Goal: Task Accomplishment & Management: Manage account settings

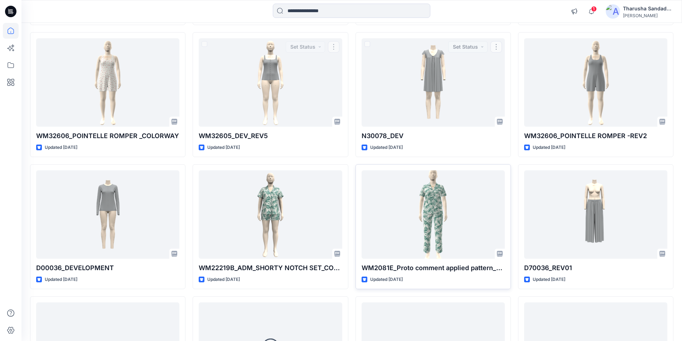
scroll to position [2525, 0]
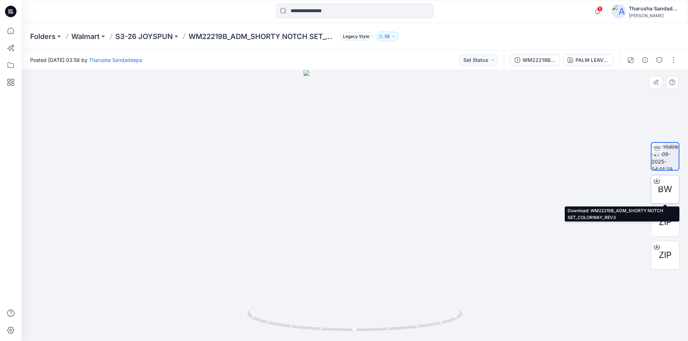
click at [665, 188] on span "BW" at bounding box center [665, 189] width 14 height 13
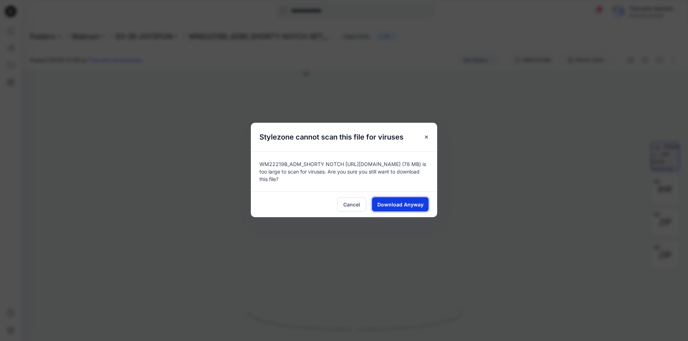
click at [399, 204] on span "Download Anyway" at bounding box center [400, 205] width 46 height 8
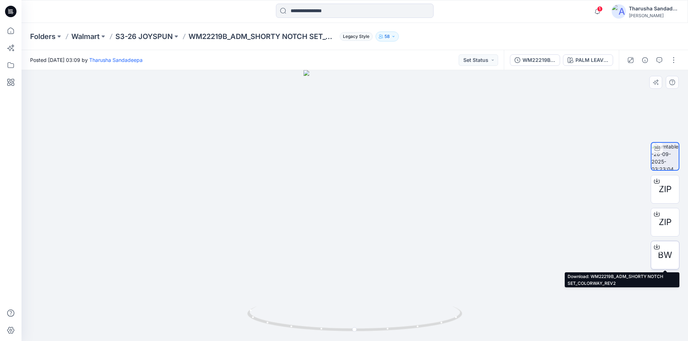
click at [671, 250] on div "BW" at bounding box center [665, 255] width 29 height 29
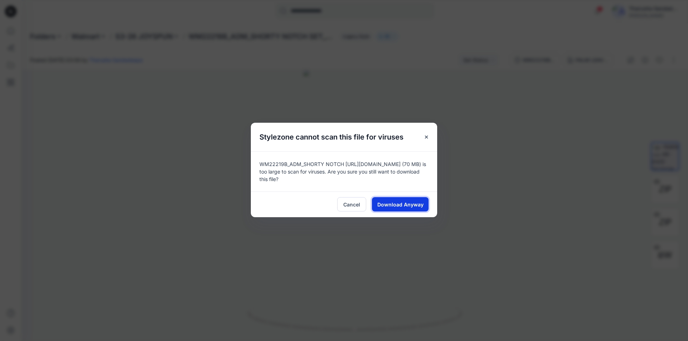
click at [406, 203] on span "Download Anyway" at bounding box center [400, 205] width 46 height 8
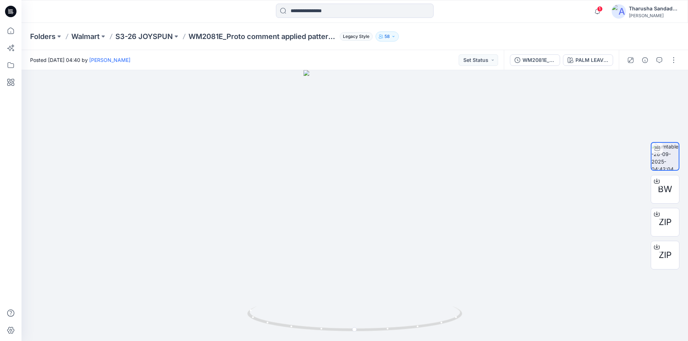
click at [443, 30] on div "Folders Walmart S3-26 JOYSPUN WM2081E_Proto comment applied pattern_REV2 Legacy…" at bounding box center [354, 36] width 666 height 27
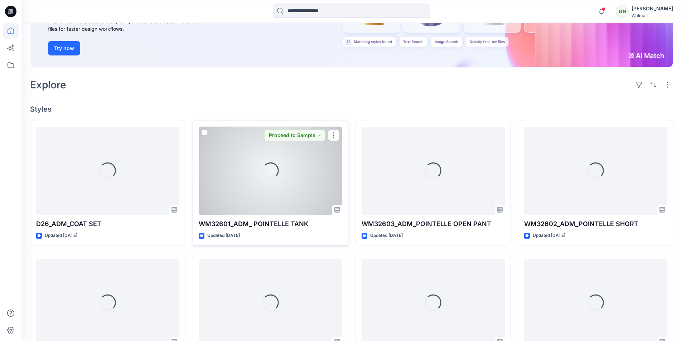
scroll to position [107, 0]
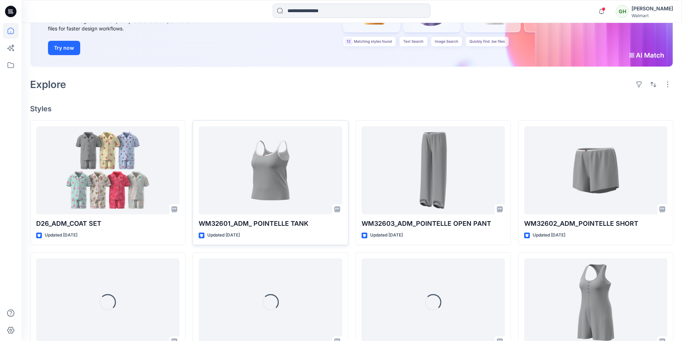
click at [395, 100] on div "Welcome back, Gayan New New Find the Right Garment Instantly With AI Match Use …" at bounding box center [351, 229] width 661 height 629
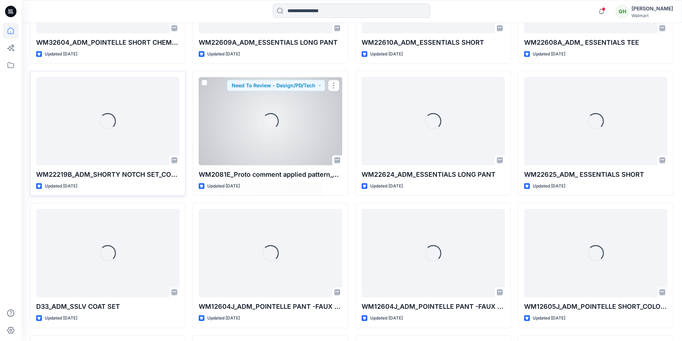
scroll to position [561, 0]
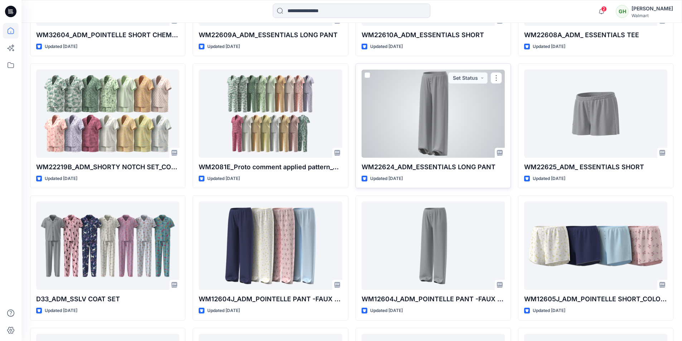
click at [436, 111] on div at bounding box center [433, 113] width 143 height 88
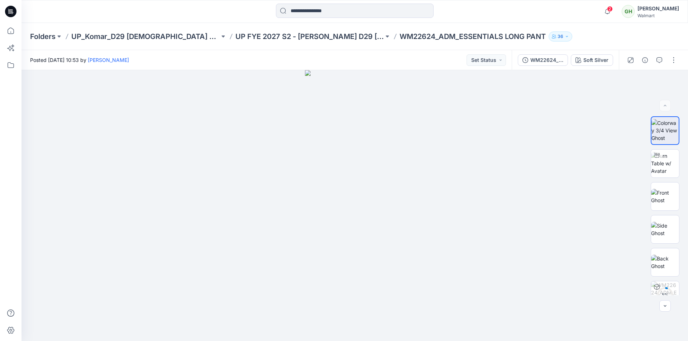
click at [8, 14] on icon at bounding box center [10, 11] width 11 height 11
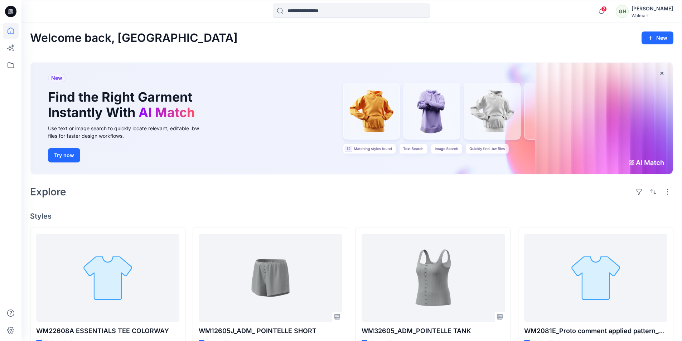
click at [446, 217] on h4 "Styles" at bounding box center [352, 216] width 644 height 9
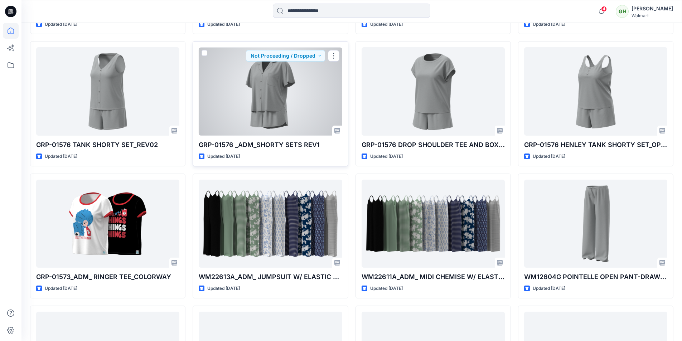
scroll to position [2796, 0]
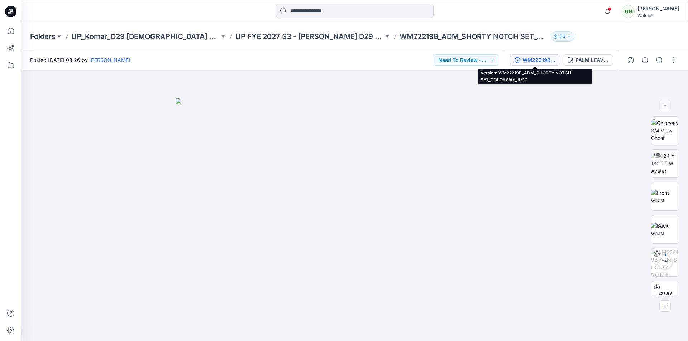
click at [531, 58] on div "WM22219B_ADM_SHORTY NOTCH SET_COLORWAY_REV1" at bounding box center [538, 60] width 33 height 8
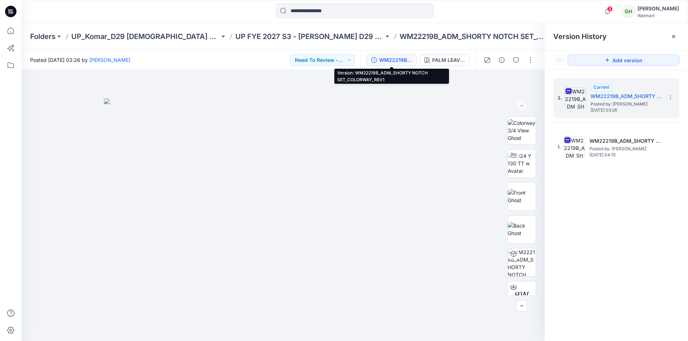
click at [227, 22] on div "3 Notifications JY Jennifer Yerkes commented on WM22609A_ADM_ESSENTIALS LONG PA…" at bounding box center [354, 11] width 666 height 23
click at [10, 8] on icon at bounding box center [10, 11] width 11 height 11
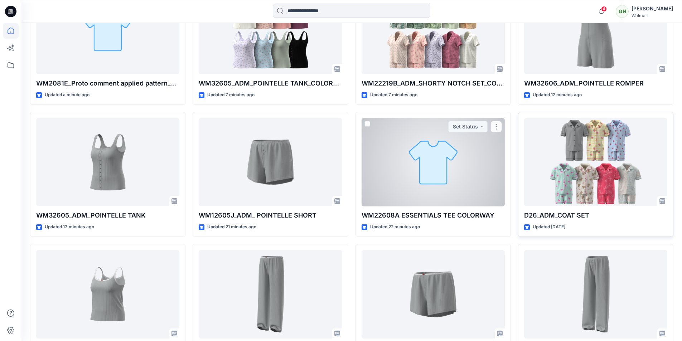
scroll to position [203, 0]
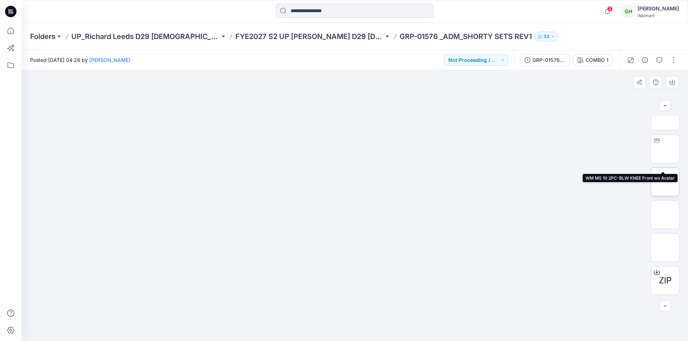
scroll to position [212, 0]
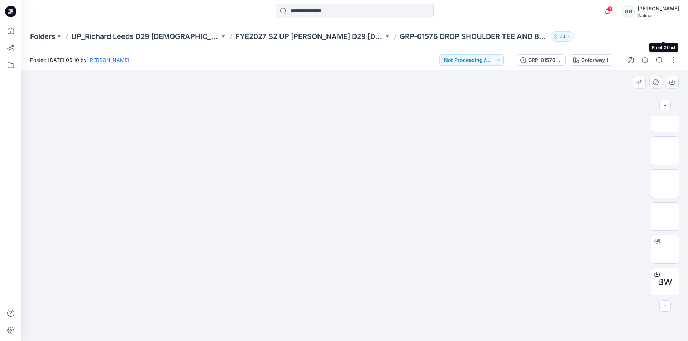
scroll to position [179, 0]
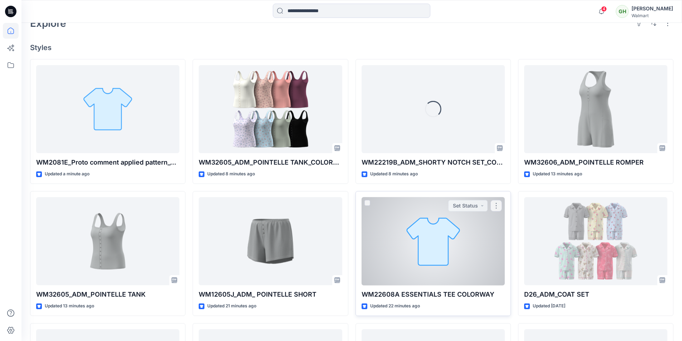
scroll to position [173, 0]
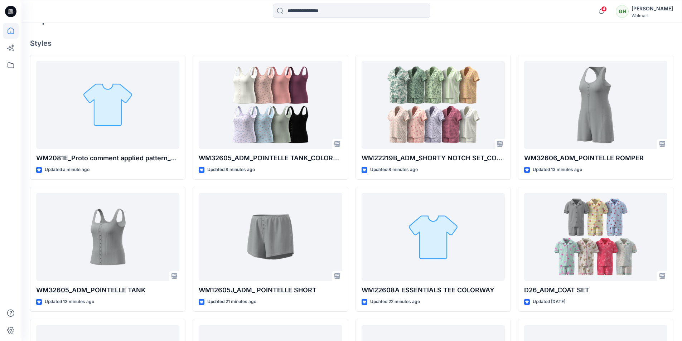
click at [534, 36] on div "Welcome back, [PERSON_NAME] New New Find the Right Garment Instantly With AI Ma…" at bounding box center [351, 164] width 661 height 629
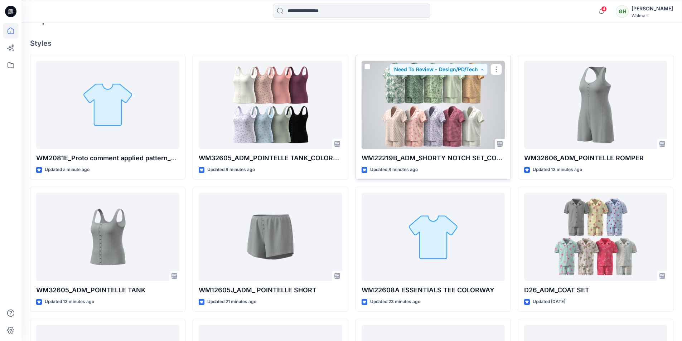
click at [428, 105] on div at bounding box center [433, 105] width 143 height 88
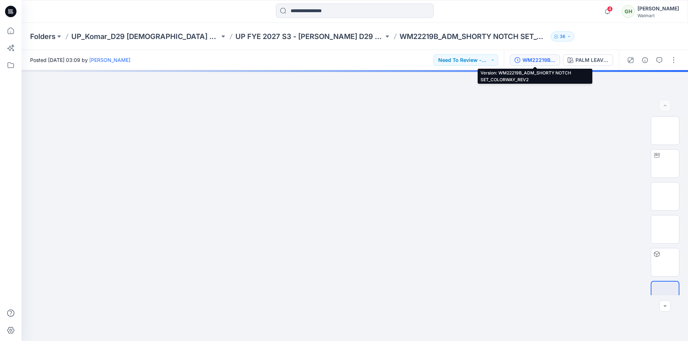
click at [542, 60] on div "WM22219B_ADM_SHORTY NOTCH SET_COLORWAY_REV2" at bounding box center [538, 60] width 33 height 8
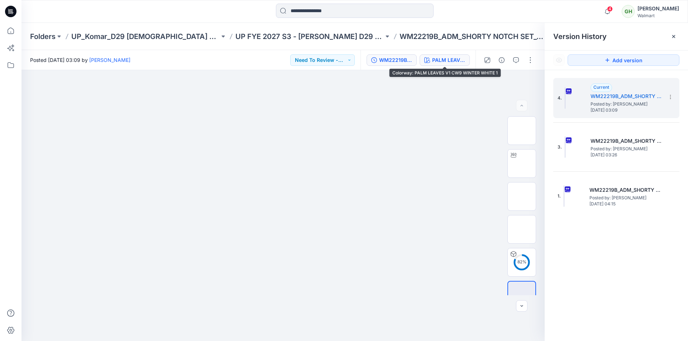
click at [453, 64] on div "PALM LEAVES V1 CW9 WINTER WHITE 1" at bounding box center [448, 60] width 33 height 8
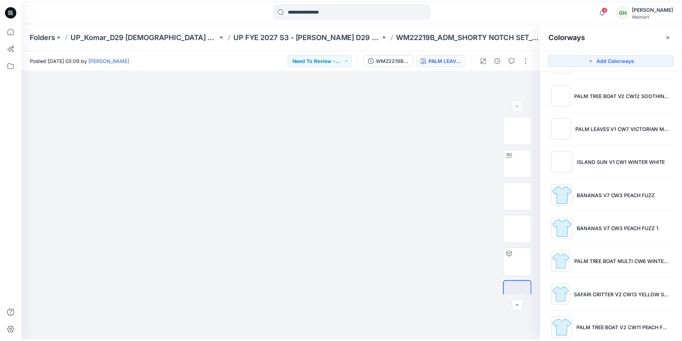
scroll to position [243, 0]
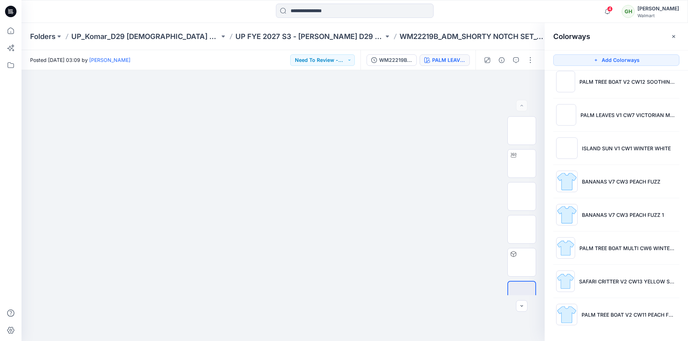
click at [59, 12] on div at bounding box center [104, 12] width 167 height 16
click at [500, 15] on div at bounding box center [354, 12] width 333 height 16
click at [10, 10] on icon at bounding box center [10, 11] width 11 height 11
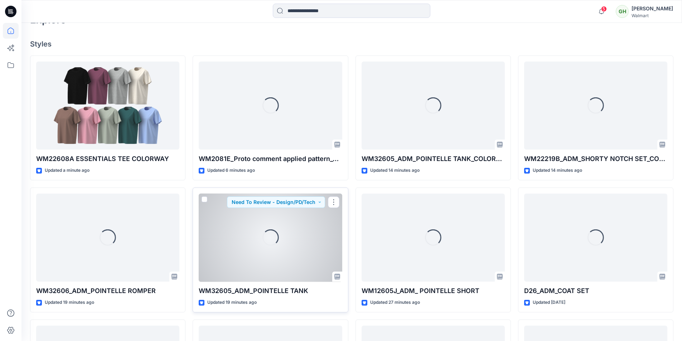
scroll to position [137, 0]
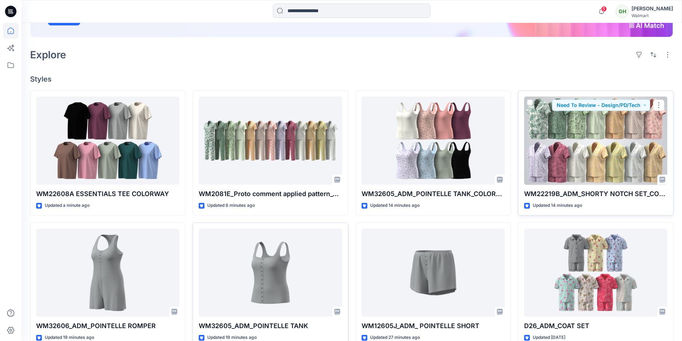
click at [596, 146] on div at bounding box center [595, 141] width 143 height 88
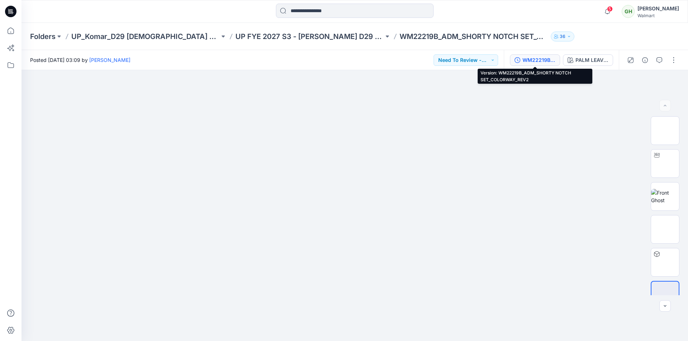
click at [544, 59] on div "WM22219B_ADM_SHORTY NOTCH SET_COLORWAY_REV2" at bounding box center [538, 60] width 33 height 8
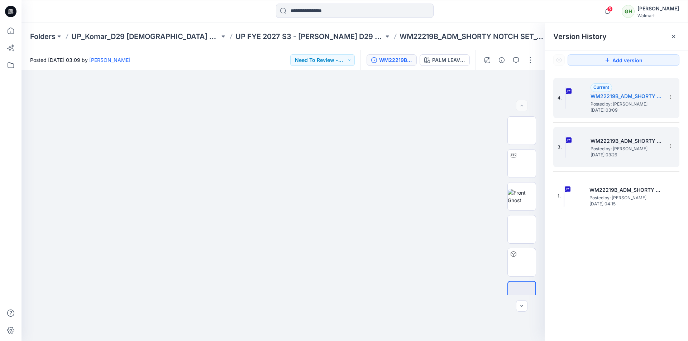
click at [629, 150] on span "Posted by: [PERSON_NAME]" at bounding box center [626, 148] width 72 height 7
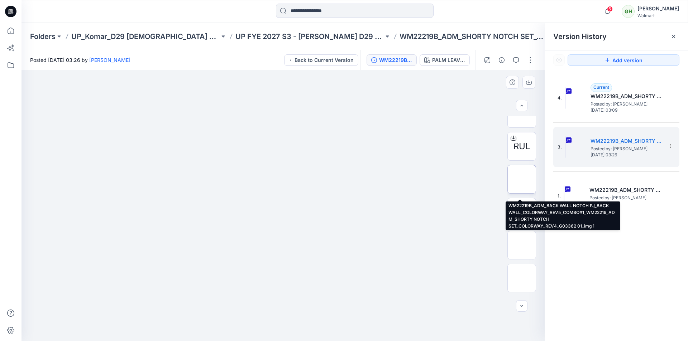
scroll to position [179, 0]
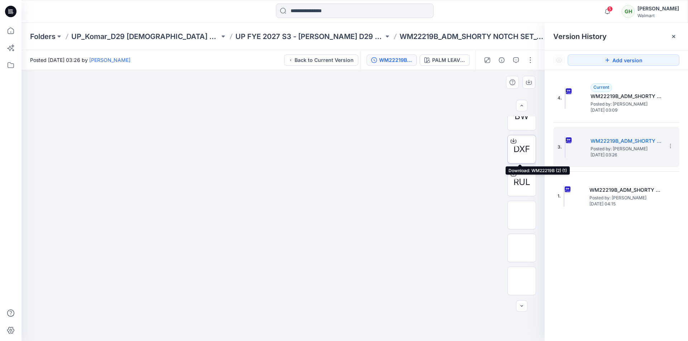
click at [517, 152] on span "DXF" at bounding box center [521, 149] width 16 height 13
click at [518, 184] on span "RUL" at bounding box center [521, 182] width 17 height 13
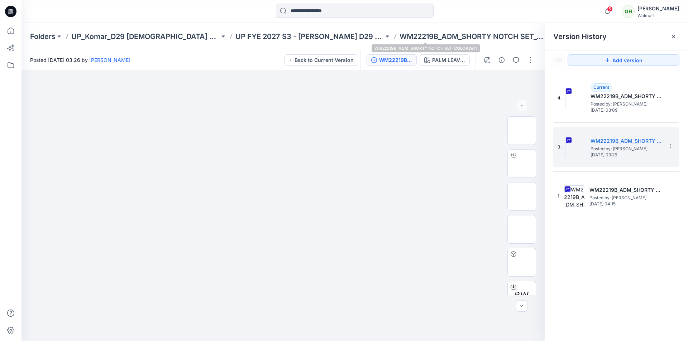
click at [478, 16] on div at bounding box center [354, 12] width 333 height 16
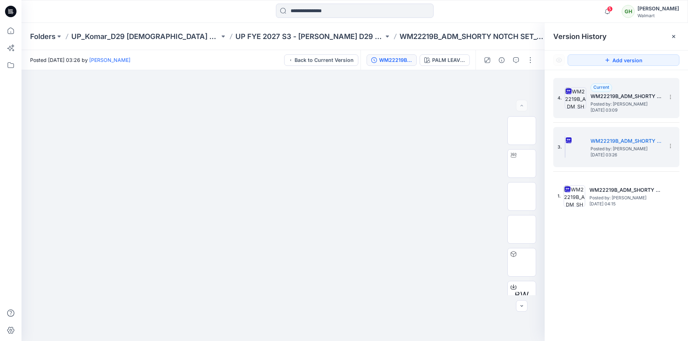
click at [610, 99] on h5 "WM22219B_ADM_SHORTY NOTCH SET_COLORWAY_REV2" at bounding box center [626, 96] width 72 height 9
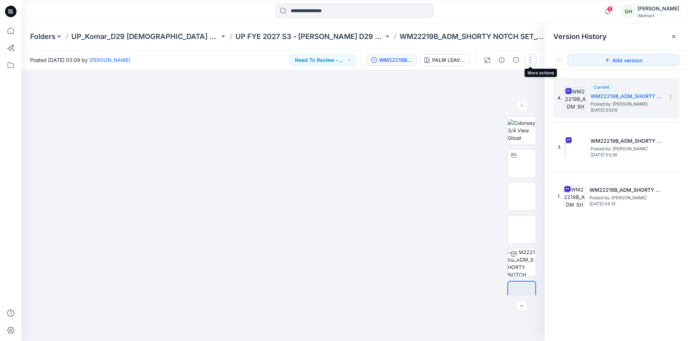
click at [531, 57] on button "button" at bounding box center [529, 59] width 11 height 11
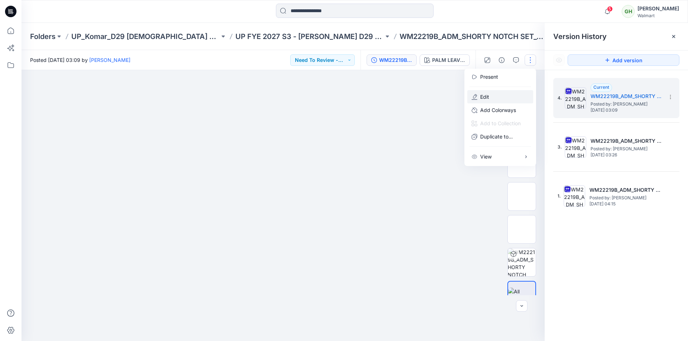
click at [504, 94] on button "Edit" at bounding box center [500, 96] width 66 height 13
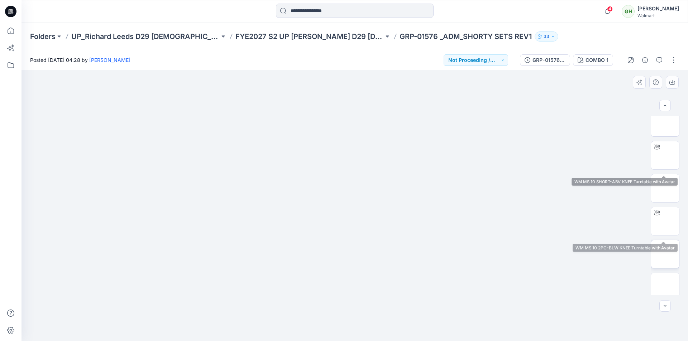
scroll to position [107, 0]
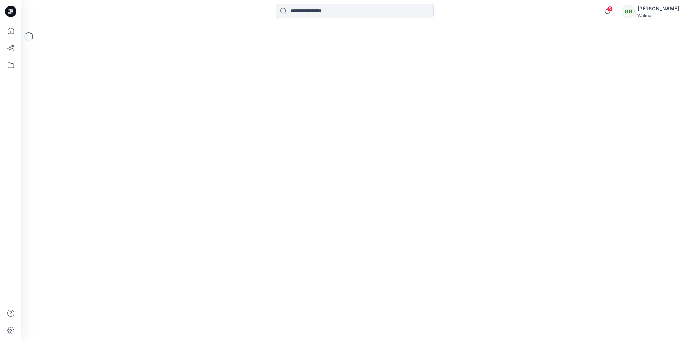
scroll to position [88, 0]
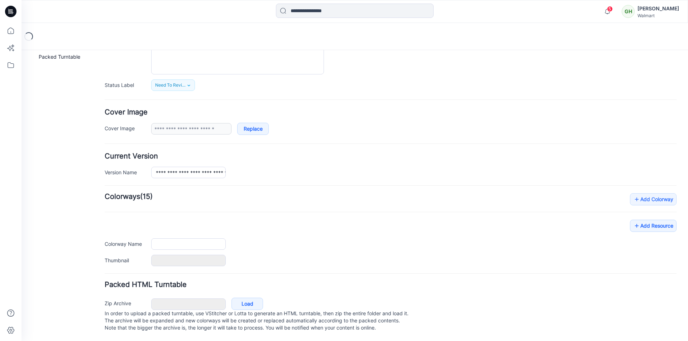
type input "**********"
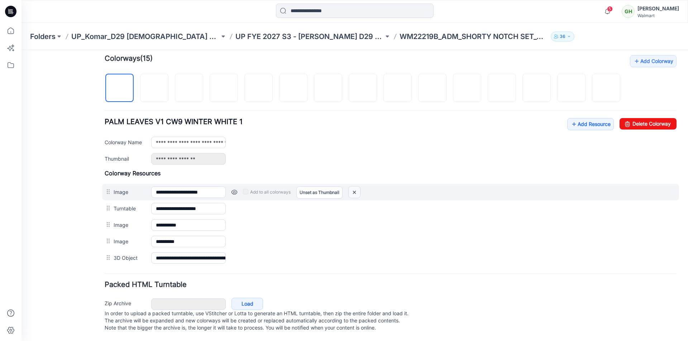
scroll to position [234, 0]
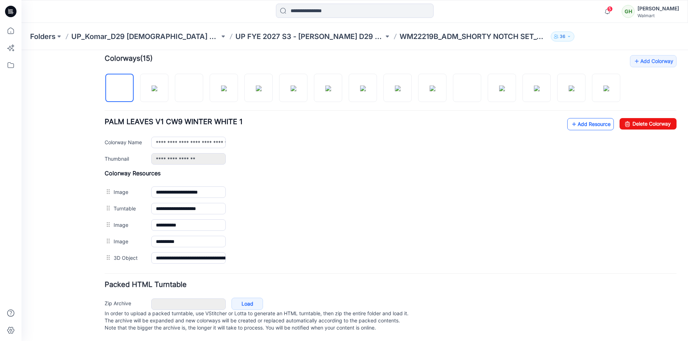
click at [574, 118] on link "Add Resource" at bounding box center [590, 124] width 47 height 12
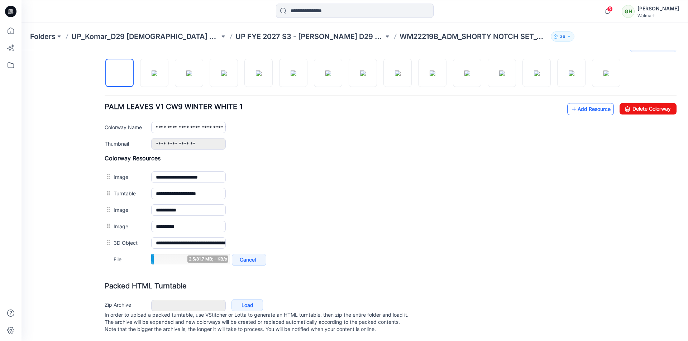
click at [587, 114] on link "Add Resource" at bounding box center [590, 109] width 47 height 12
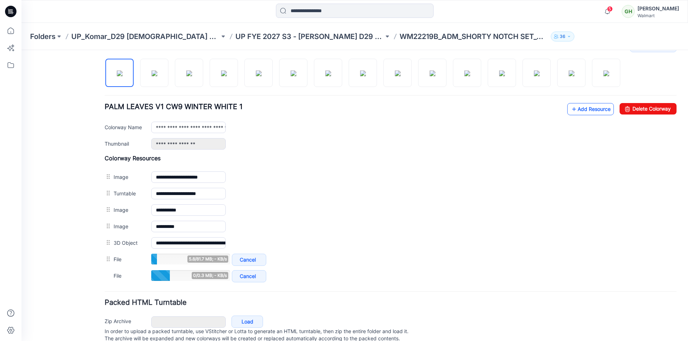
click at [577, 115] on link "Add Resource" at bounding box center [590, 109] width 47 height 12
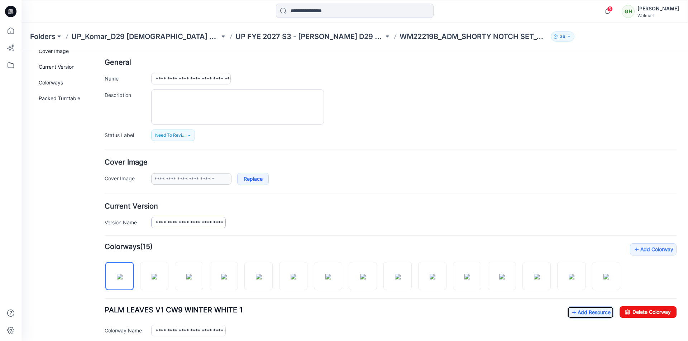
scroll to position [0, 0]
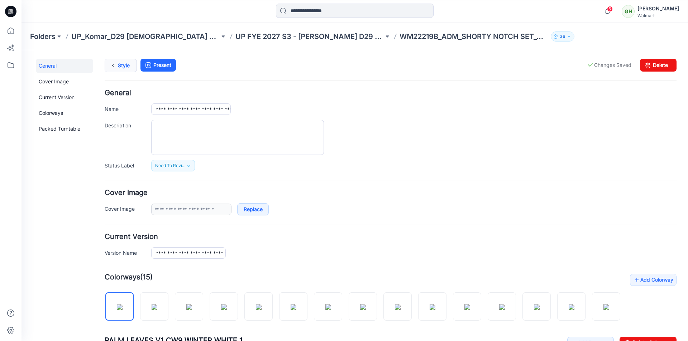
click at [127, 69] on link "Style" at bounding box center [121, 66] width 32 height 14
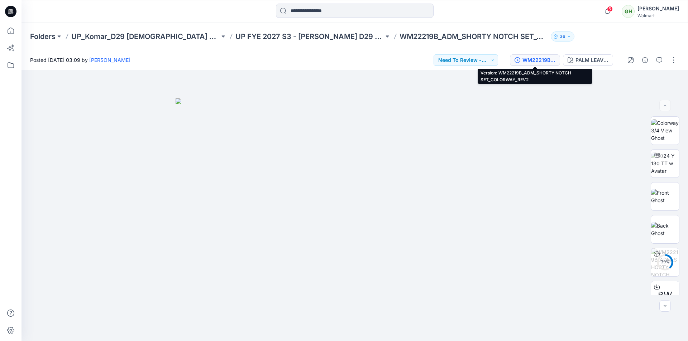
click at [536, 59] on div "WM22219B_ADM_SHORTY NOTCH SET_COLORWAY_REV2" at bounding box center [538, 60] width 33 height 8
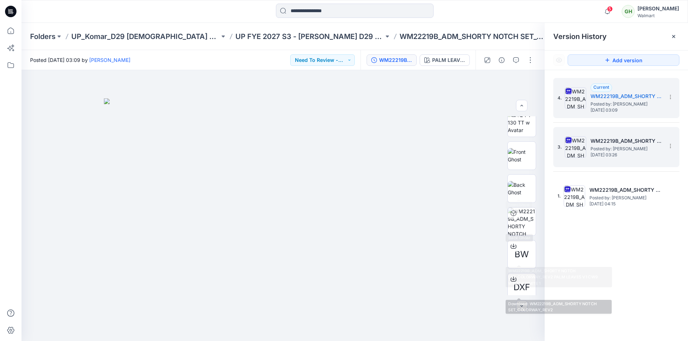
scroll to position [6, 0]
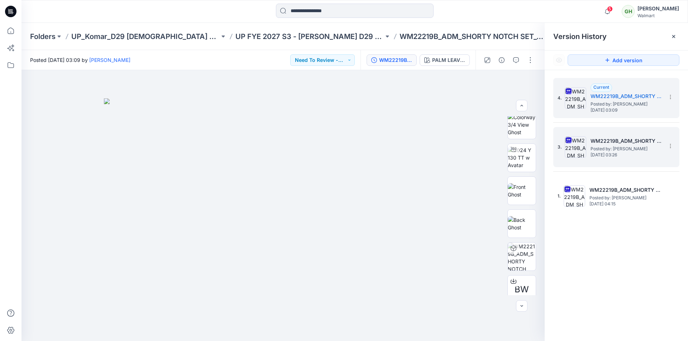
click at [587, 149] on div "3. WM22219B_ADM_SHORTY NOTCH SET_COLORWAY_REV1 Posted by: [PERSON_NAME] [DATE] …" at bounding box center [610, 147] width 107 height 34
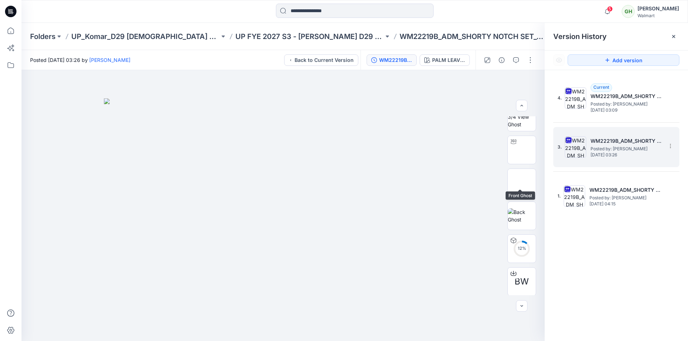
scroll to position [0, 0]
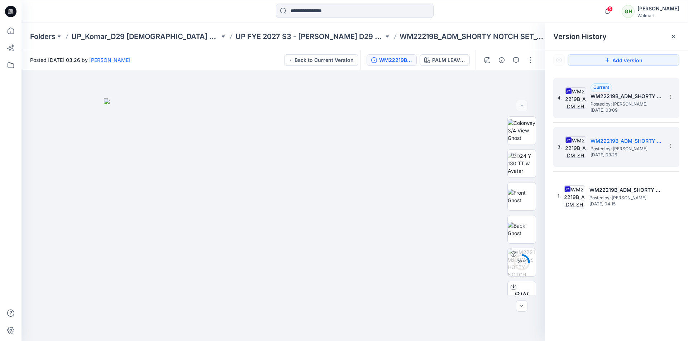
click at [624, 104] on span "Posted by: [PERSON_NAME]" at bounding box center [626, 104] width 72 height 7
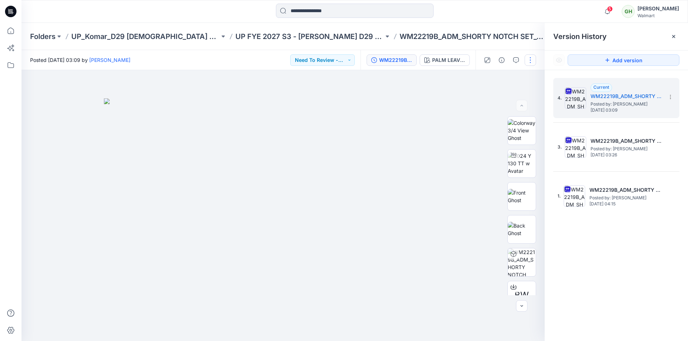
click at [528, 62] on button "button" at bounding box center [529, 59] width 11 height 11
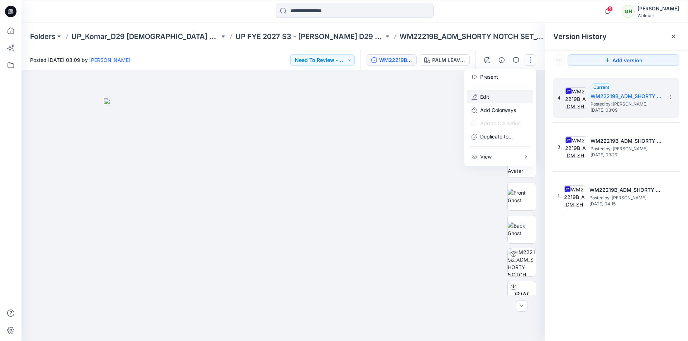
click at [487, 94] on p "Edit" at bounding box center [484, 97] width 9 height 8
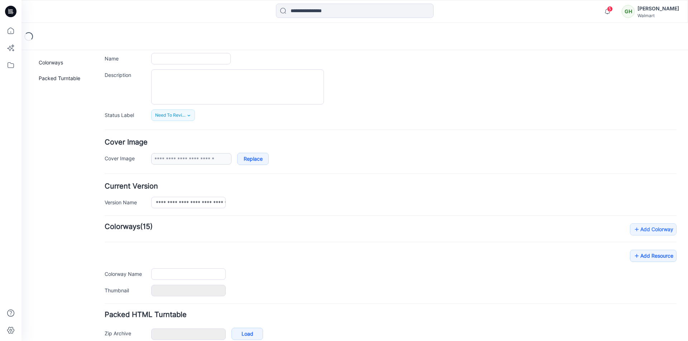
scroll to position [88, 0]
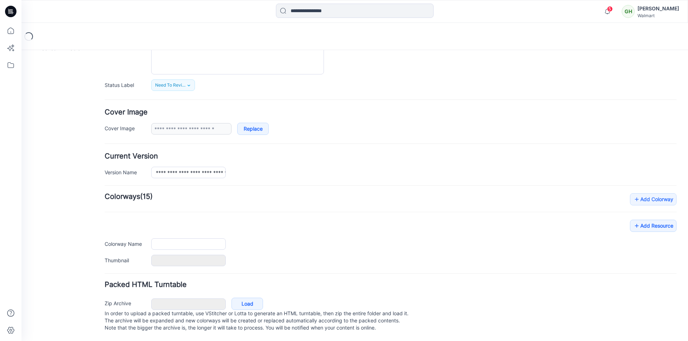
type input "**********"
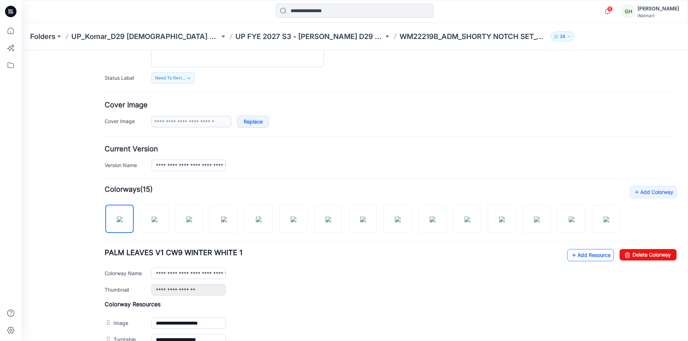
click at [580, 262] on link "Add Resource" at bounding box center [590, 255] width 47 height 12
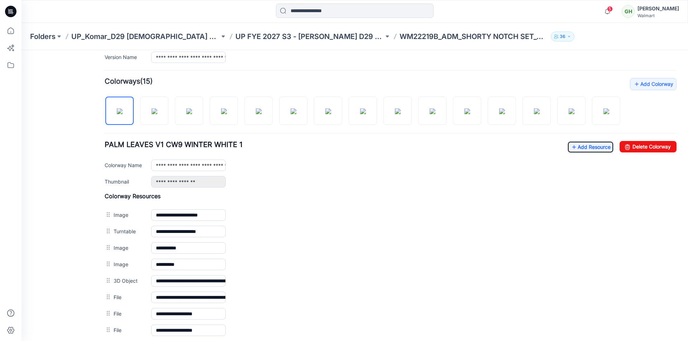
scroll to position [192, 0]
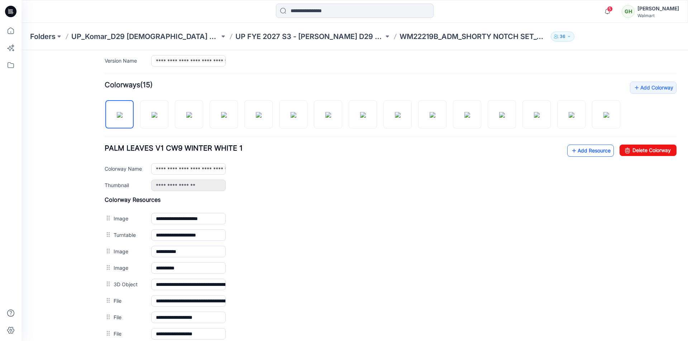
click at [574, 157] on link "Add Resource" at bounding box center [590, 151] width 47 height 12
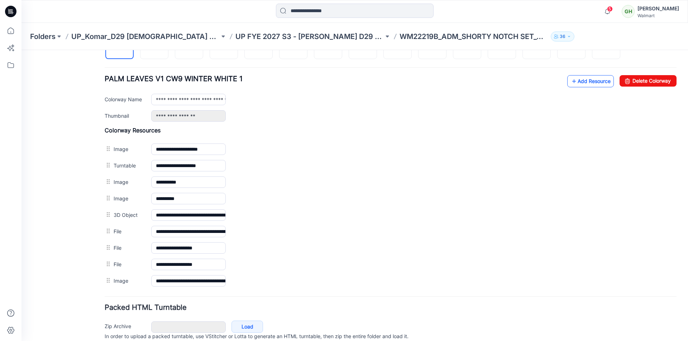
scroll to position [300, 0]
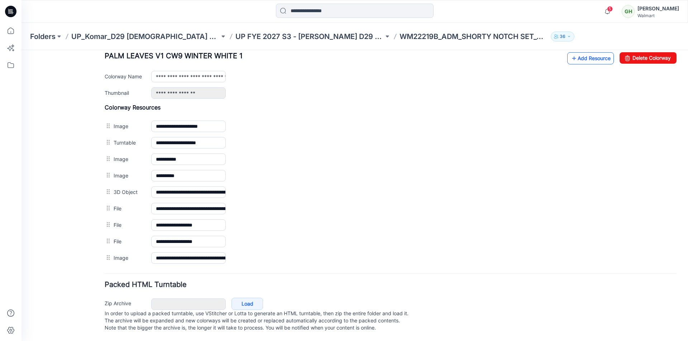
click at [590, 55] on link "Add Resource" at bounding box center [590, 58] width 47 height 12
click at [585, 54] on link "Add Resource" at bounding box center [590, 58] width 47 height 12
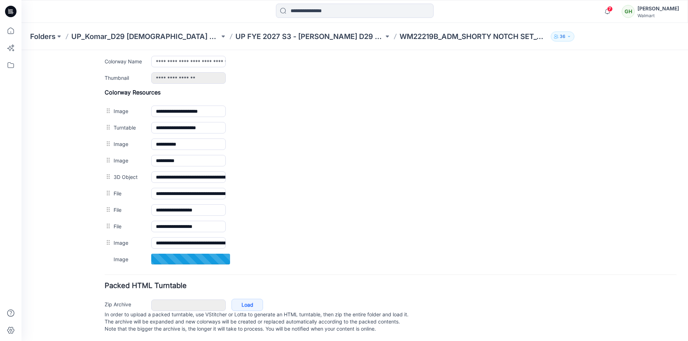
click at [589, 49] on link "Add Resource" at bounding box center [590, 43] width 47 height 12
click at [582, 49] on link "Add Resource" at bounding box center [590, 43] width 47 height 12
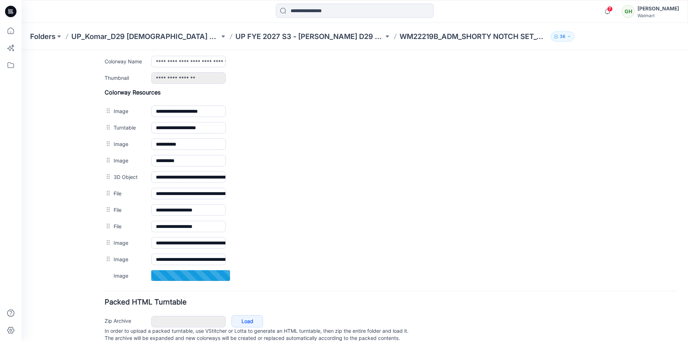
click at [590, 49] on link "Add Resource" at bounding box center [590, 43] width 47 height 12
click at [579, 49] on link "Add Resource" at bounding box center [590, 43] width 47 height 12
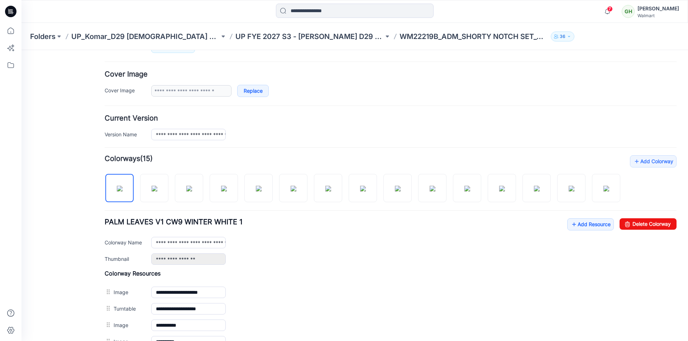
scroll to position [0, 0]
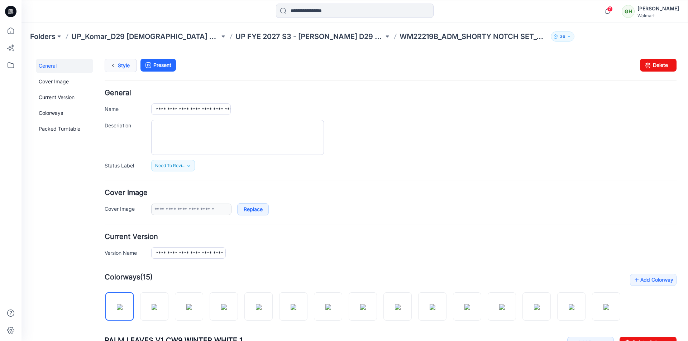
click at [129, 66] on link "Style" at bounding box center [121, 66] width 32 height 14
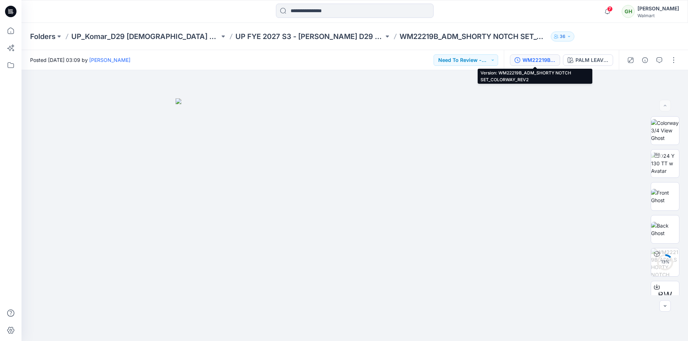
click at [548, 62] on div "WM22219B_ADM_SHORTY NOTCH SET_COLORWAY_REV2" at bounding box center [538, 60] width 33 height 8
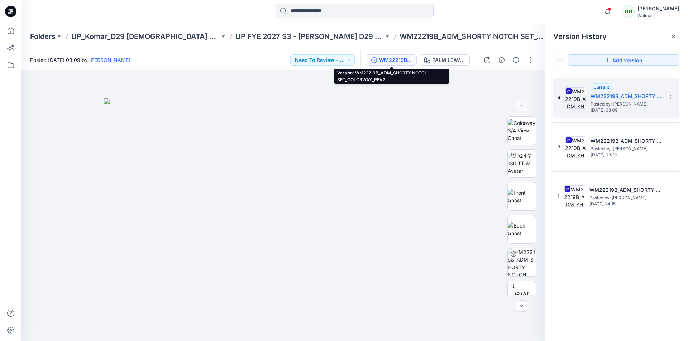
click at [503, 11] on div at bounding box center [354, 12] width 333 height 16
click at [14, 12] on icon at bounding box center [10, 11] width 11 height 11
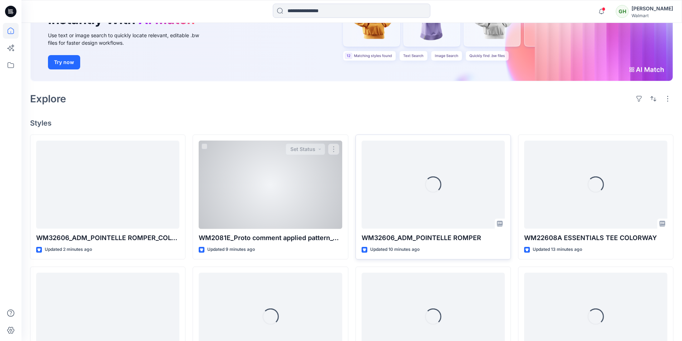
scroll to position [137, 0]
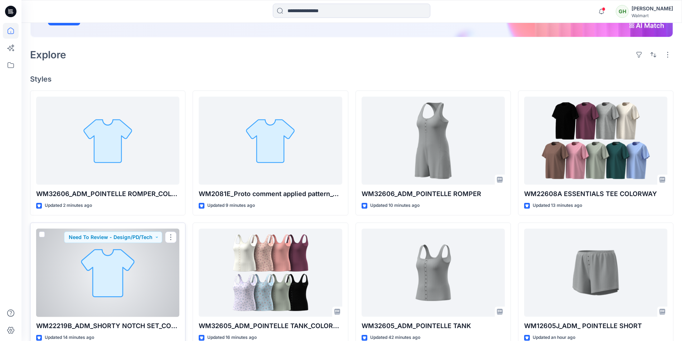
click at [109, 291] on div at bounding box center [107, 273] width 143 height 88
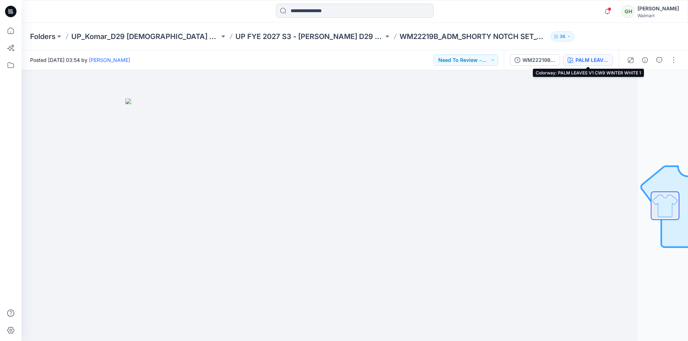
click at [594, 59] on div "PALM LEAVES V1 CW9 WINTER WHITE 1" at bounding box center [591, 60] width 33 height 8
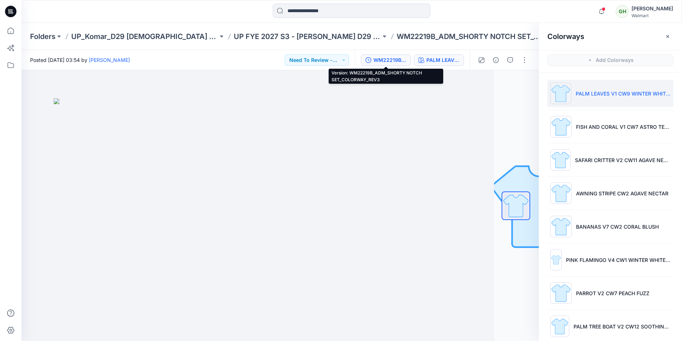
click at [397, 63] on div "WM22219B_ADM_SHORTY NOTCH SET_COLORWAY_REV3" at bounding box center [390, 60] width 33 height 8
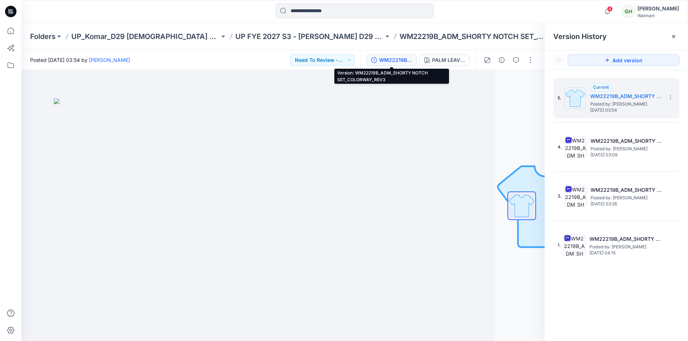
click at [14, 12] on icon at bounding box center [10, 11] width 11 height 11
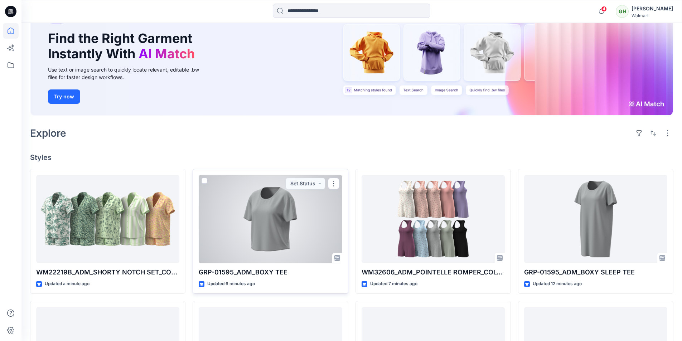
scroll to position [107, 0]
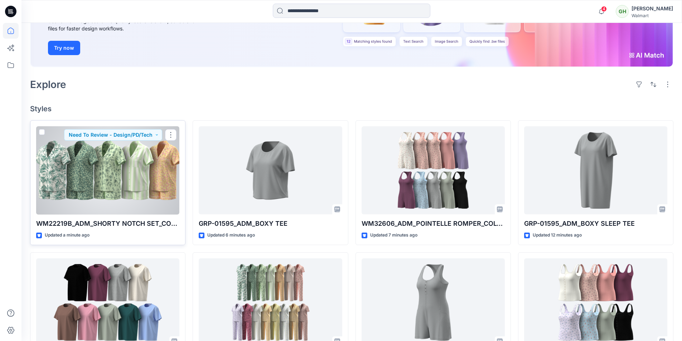
click at [100, 169] on div at bounding box center [107, 170] width 143 height 88
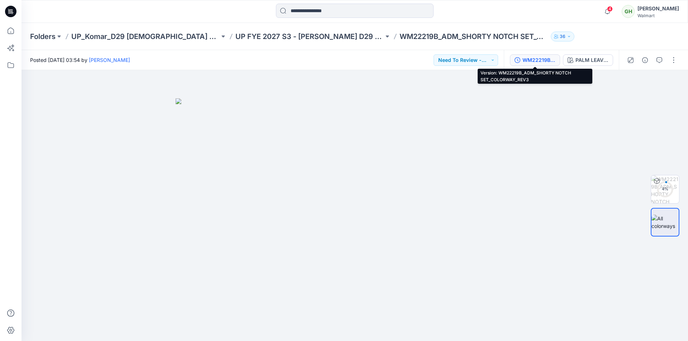
click at [534, 59] on div "WM22219B_ADM_SHORTY NOTCH SET_COLORWAY_REV3" at bounding box center [538, 60] width 33 height 8
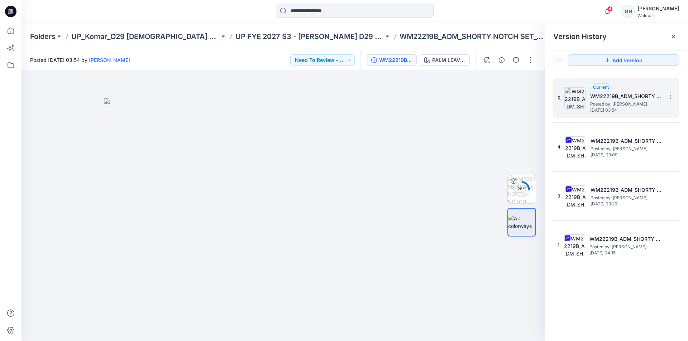
click at [604, 102] on span "Posted by: Gayan Hettiarachchi" at bounding box center [626, 104] width 72 height 7
click at [438, 61] on div "PALM LEAVES V1 CW9 WINTER WHITE 1" at bounding box center [448, 60] width 33 height 8
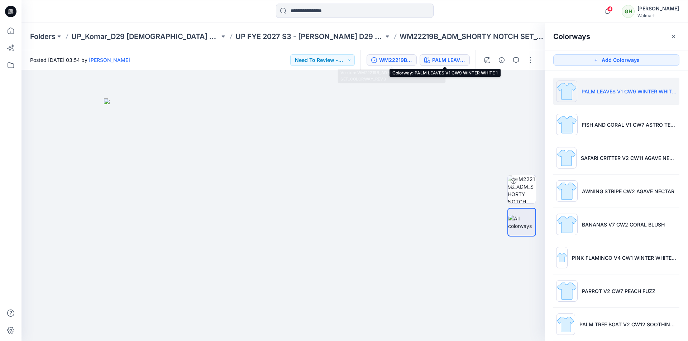
click at [385, 61] on div "WM22219B_ADM_SHORTY NOTCH SET_COLORWAY_REV3" at bounding box center [395, 60] width 33 height 8
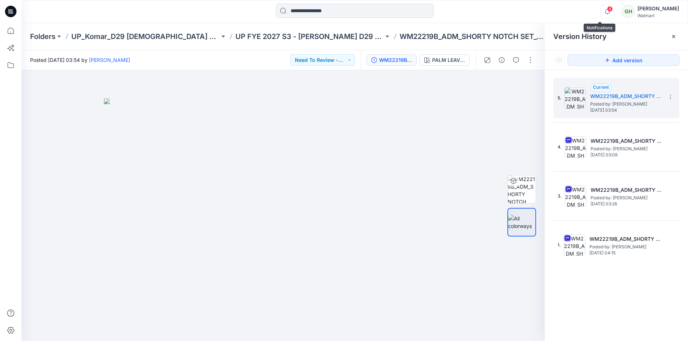
click at [605, 13] on icon "button" at bounding box center [607, 11] width 5 height 5
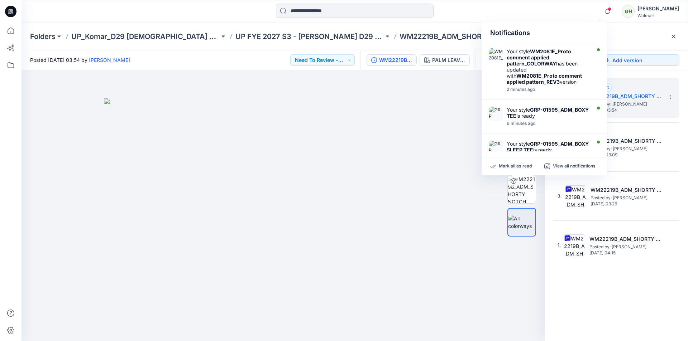
click at [504, 167] on div at bounding box center [522, 205] width 46 height 179
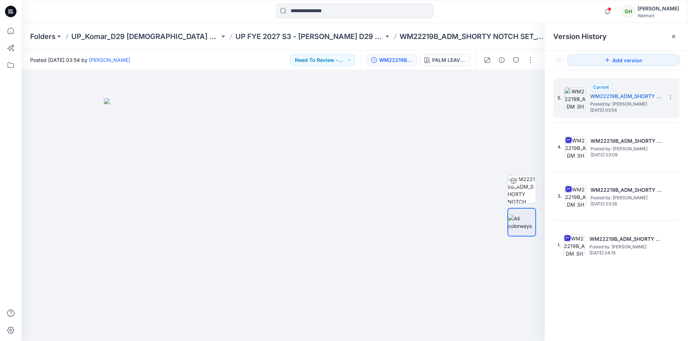
click at [481, 15] on div at bounding box center [354, 12] width 333 height 16
click at [11, 13] on icon at bounding box center [10, 11] width 11 height 23
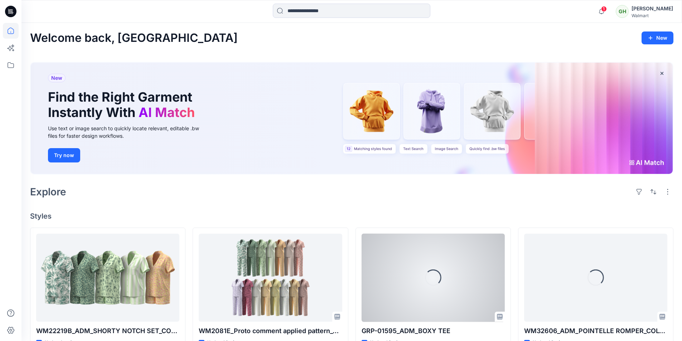
scroll to position [179, 0]
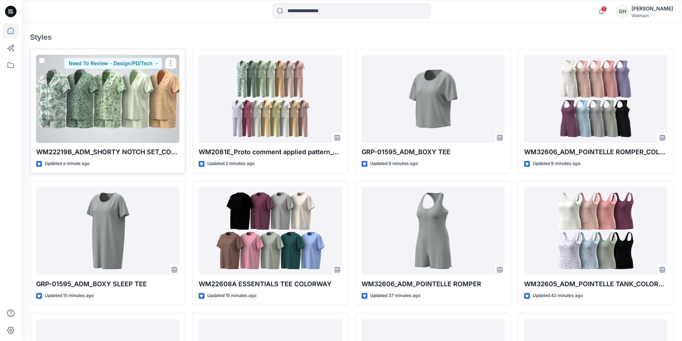
click at [130, 126] on div at bounding box center [107, 99] width 143 height 88
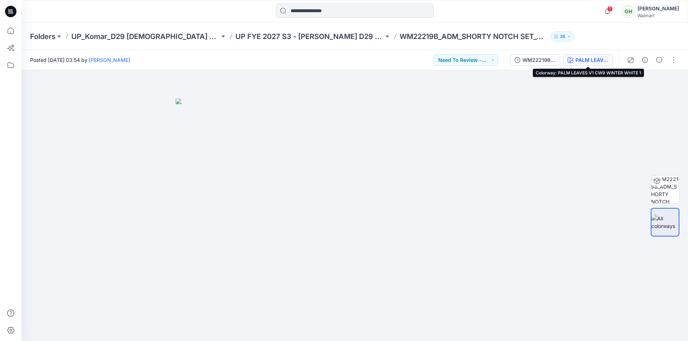
click at [589, 64] on div "PALM LEAVES V1 CW9 WINTER WHITE 1" at bounding box center [591, 60] width 33 height 8
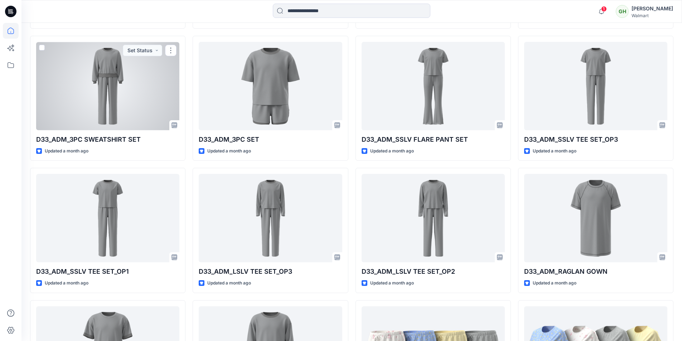
scroll to position [1793, 0]
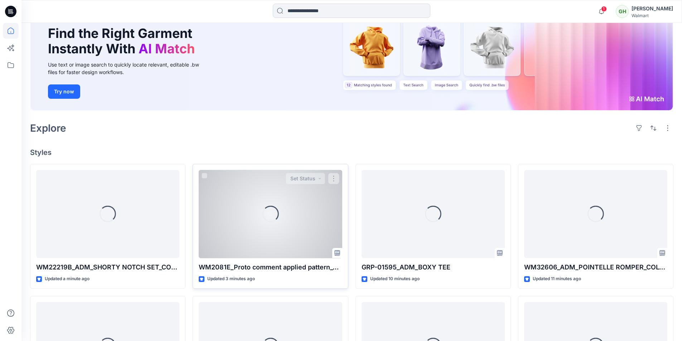
scroll to position [66, 0]
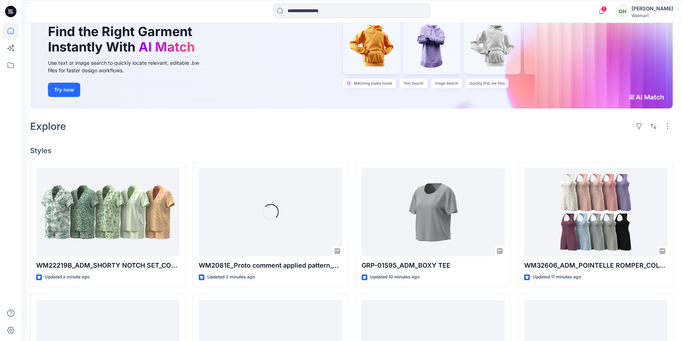
click at [151, 139] on div "Welcome back, [PERSON_NAME] New New Find the Right Garment Instantly With AI Ma…" at bounding box center [351, 271] width 661 height 629
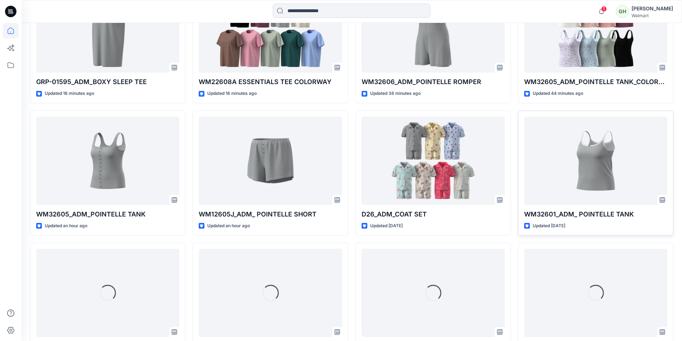
scroll to position [382, 0]
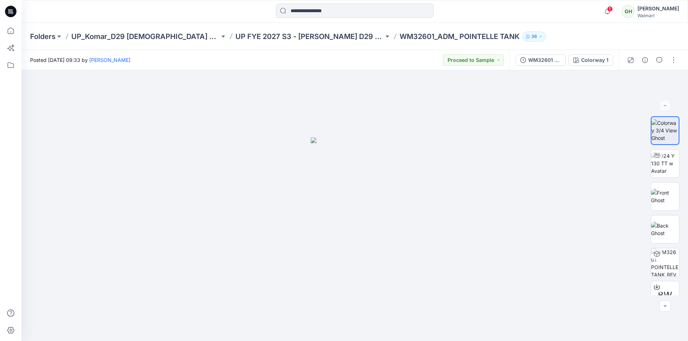
click at [13, 11] on icon at bounding box center [10, 11] width 11 height 11
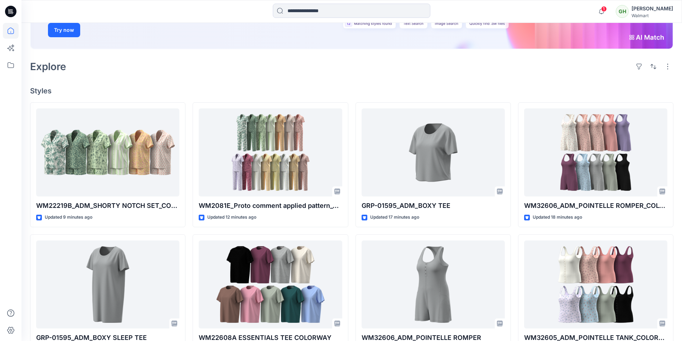
scroll to position [107, 0]
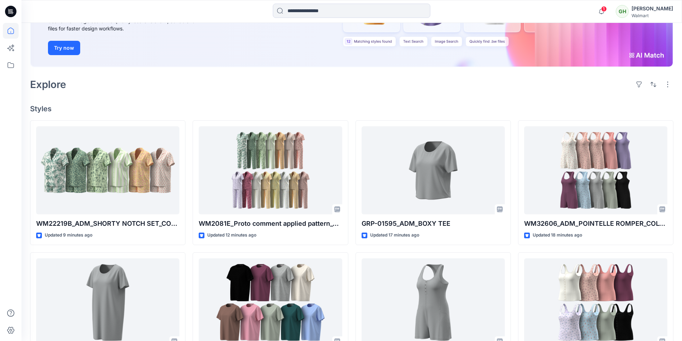
click at [13, 9] on icon at bounding box center [10, 11] width 11 height 11
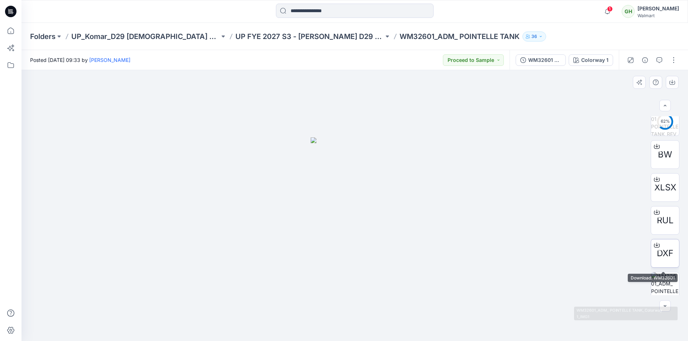
scroll to position [138, 0]
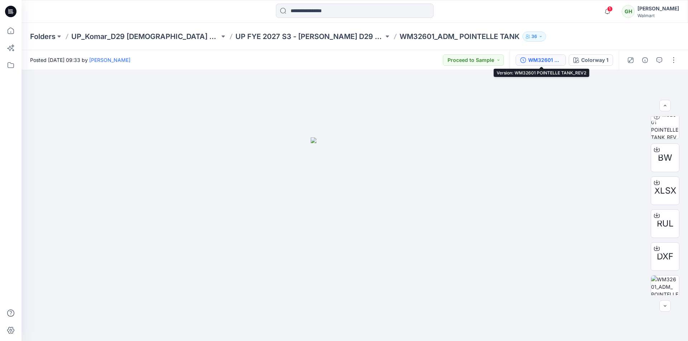
click at [553, 61] on div "WM32601 POINTELLE TANK_REV2" at bounding box center [544, 60] width 33 height 8
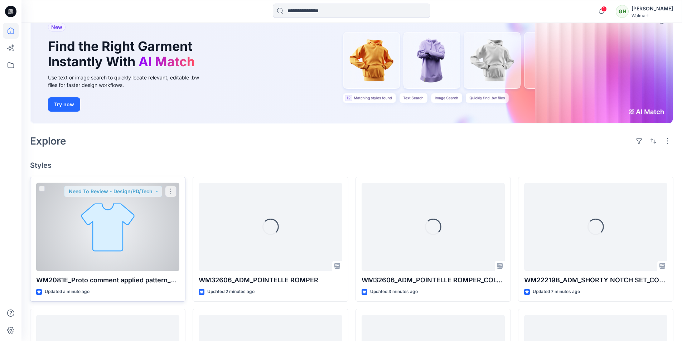
scroll to position [143, 0]
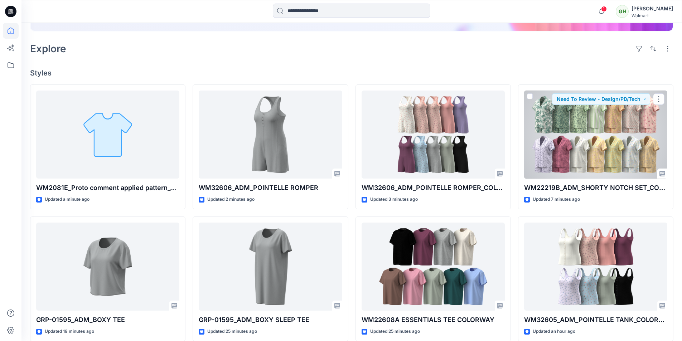
click at [599, 138] on div at bounding box center [595, 135] width 143 height 88
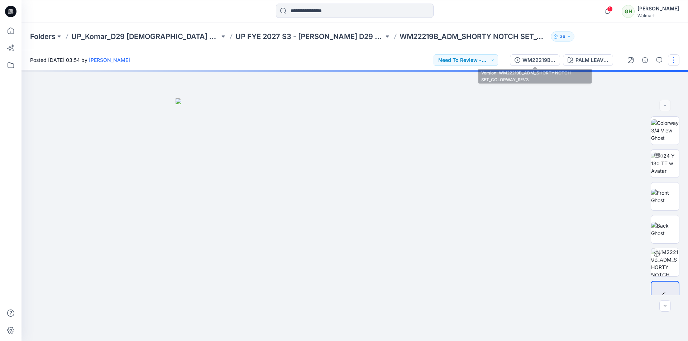
click at [531, 62] on div "WM22219B_ADM_SHORTY NOTCH SET_COLORWAY_REV3" at bounding box center [538, 60] width 33 height 8
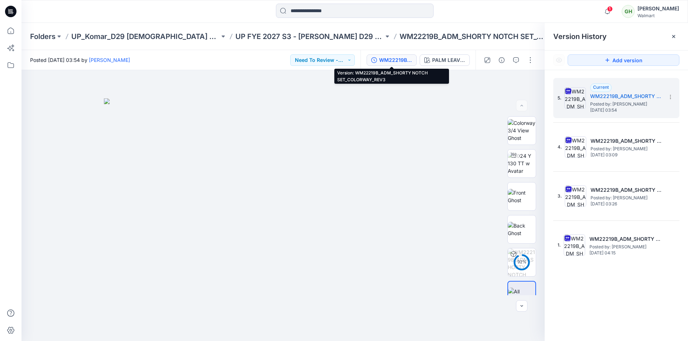
click at [402, 61] on div "WM22219B_ADM_SHORTY NOTCH SET_COLORWAY_REV3" at bounding box center [395, 60] width 33 height 8
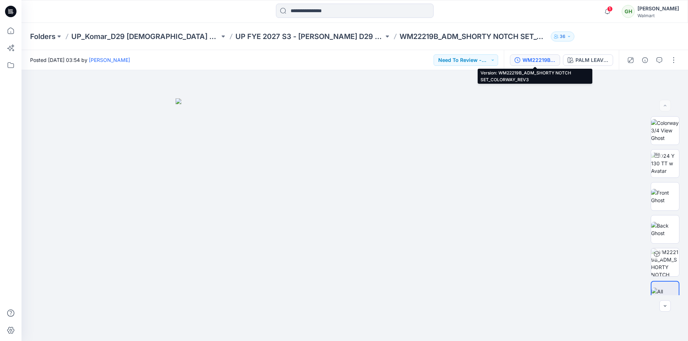
click at [541, 61] on div "WM22219B_ADM_SHORTY NOTCH SET_COLORWAY_REV3" at bounding box center [538, 60] width 33 height 8
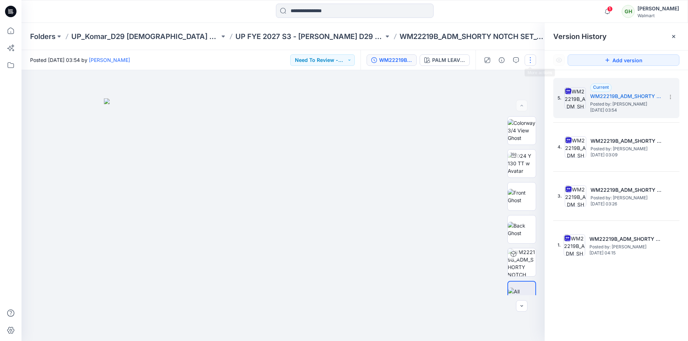
click at [532, 60] on button "button" at bounding box center [529, 59] width 11 height 11
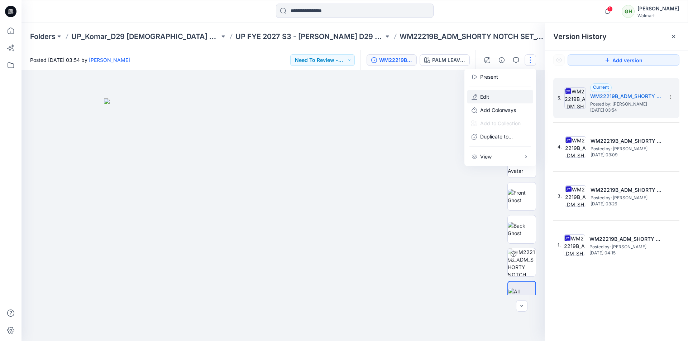
click at [483, 98] on p "Edit" at bounding box center [484, 97] width 9 height 8
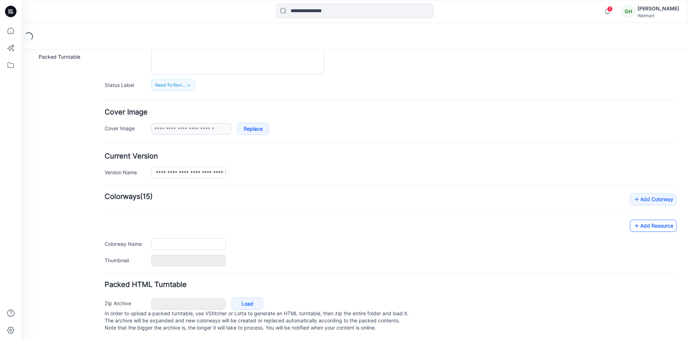
type input "**********"
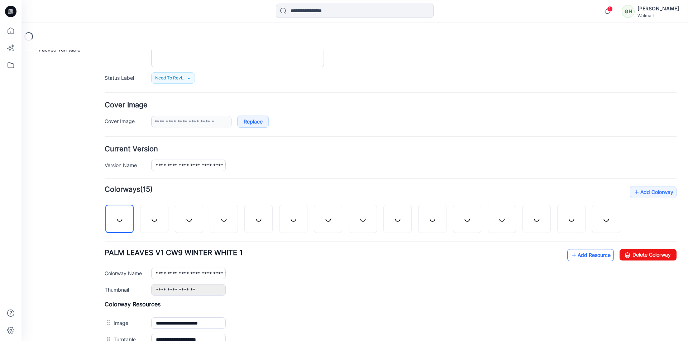
scroll to position [94, 0]
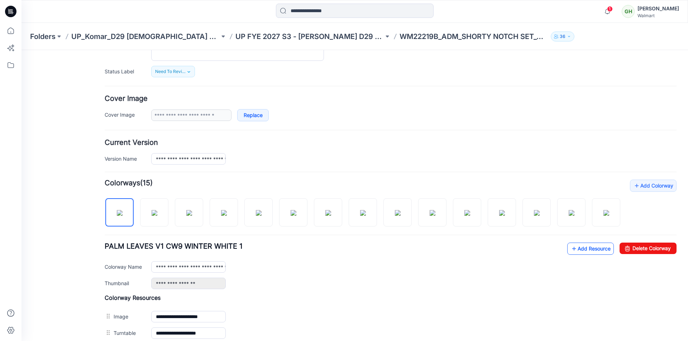
click at [589, 255] on link "Add Resource" at bounding box center [590, 249] width 47 height 12
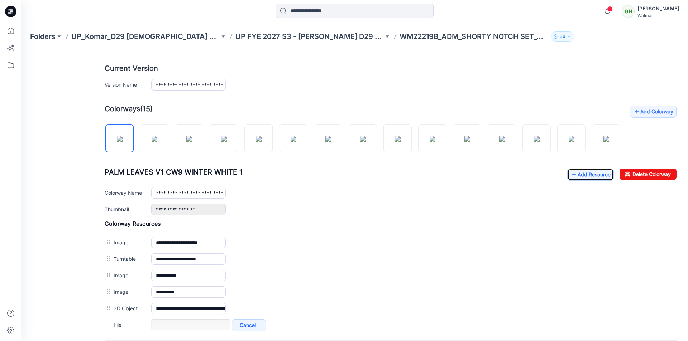
scroll to position [250, 0]
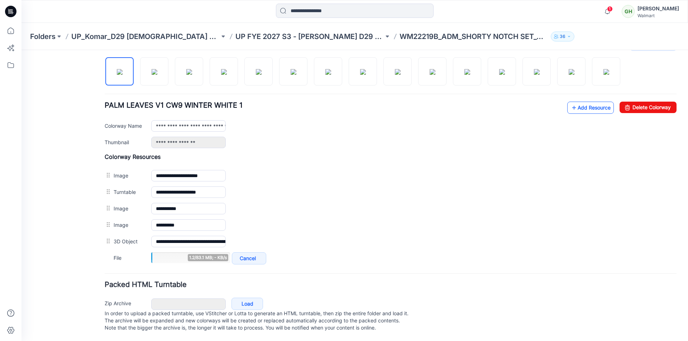
click at [580, 102] on link "Add Resource" at bounding box center [590, 108] width 47 height 12
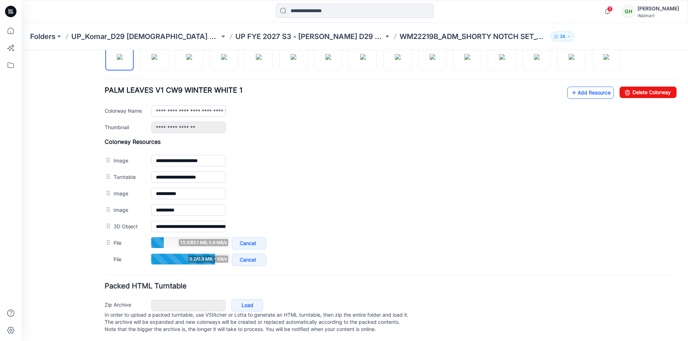
click at [579, 99] on link "Add Resource" at bounding box center [590, 93] width 47 height 12
click at [574, 99] on link "Add Resource" at bounding box center [590, 93] width 47 height 12
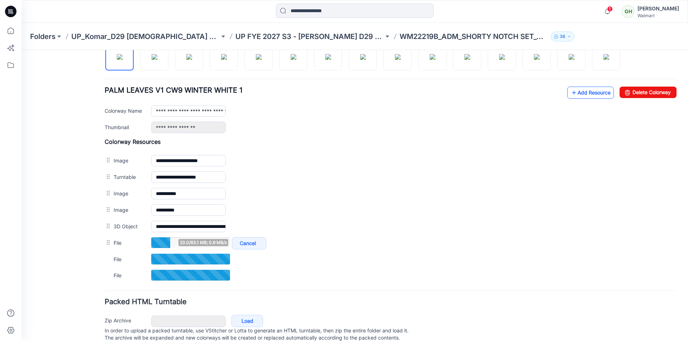
click at [595, 99] on link "Add Resource" at bounding box center [590, 93] width 47 height 12
click at [572, 99] on link "Add Resource" at bounding box center [590, 93] width 47 height 12
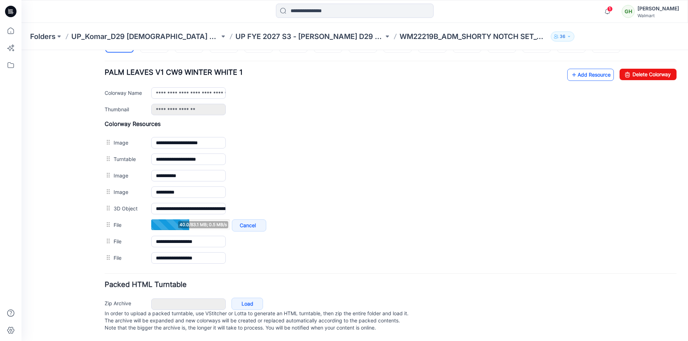
scroll to position [248, 0]
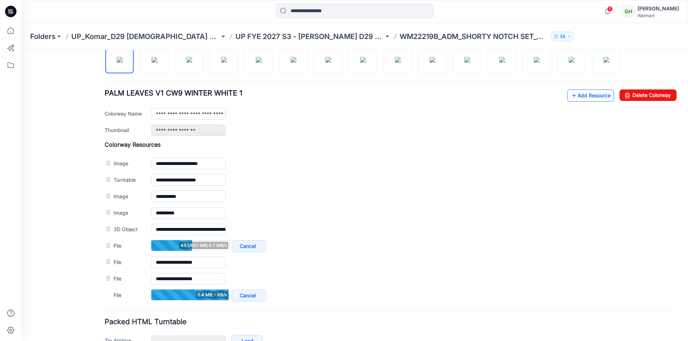
click at [586, 102] on link "Add Resource" at bounding box center [590, 96] width 47 height 12
click at [578, 102] on link "Add Resource" at bounding box center [590, 96] width 47 height 12
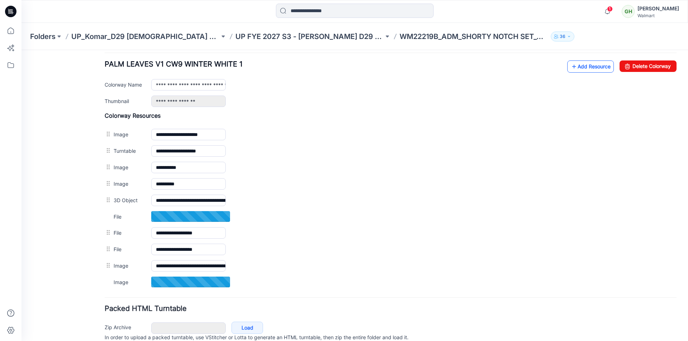
scroll to position [264, 0]
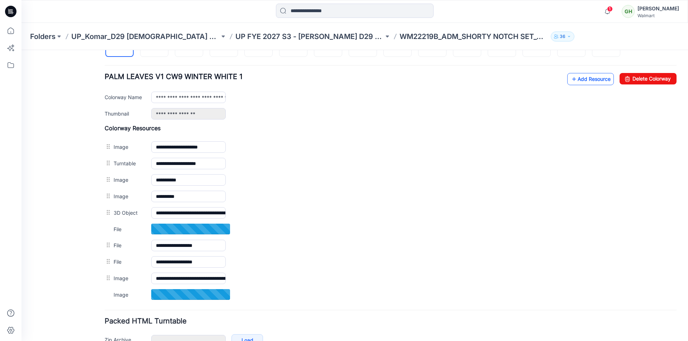
click at [587, 85] on link "Add Resource" at bounding box center [590, 79] width 47 height 12
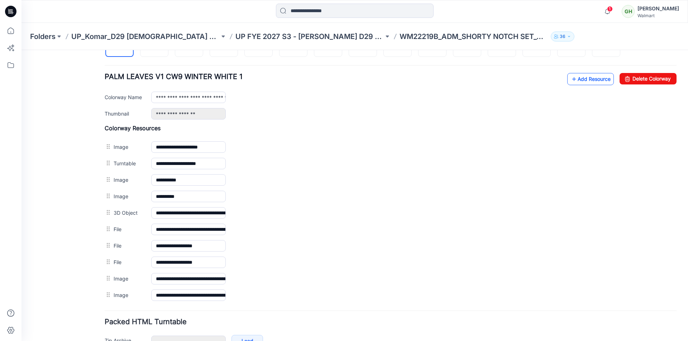
click at [577, 85] on link "Add Resource" at bounding box center [590, 79] width 47 height 12
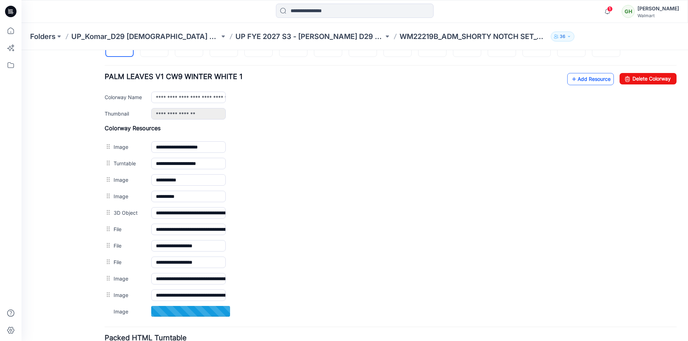
click at [584, 85] on link "Add Resource" at bounding box center [590, 79] width 47 height 12
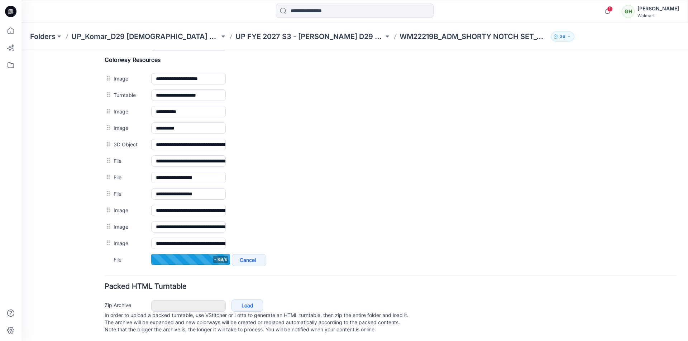
scroll to position [336, 0]
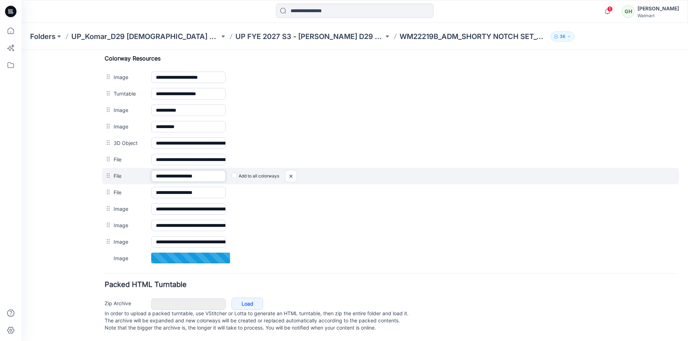
click at [215, 182] on input "**********" at bounding box center [188, 176] width 75 height 11
type input "**********"
click at [207, 182] on input "**********" at bounding box center [188, 175] width 75 height 11
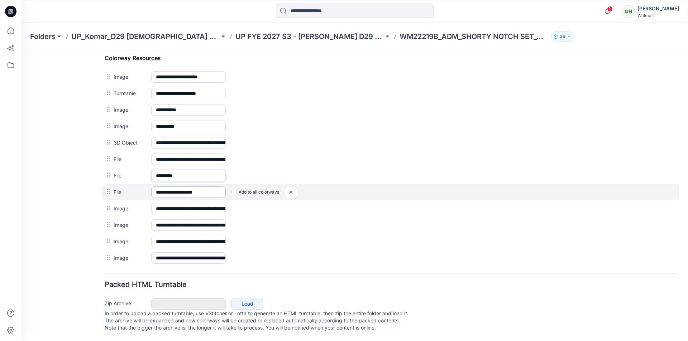
type input "********"
click at [206, 198] on input "**********" at bounding box center [188, 192] width 75 height 11
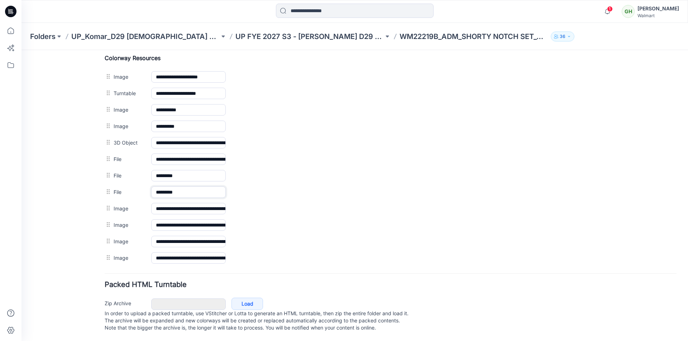
type input "********"
click at [298, 288] on h4 "Packed HTML Turntable" at bounding box center [391, 285] width 572 height 7
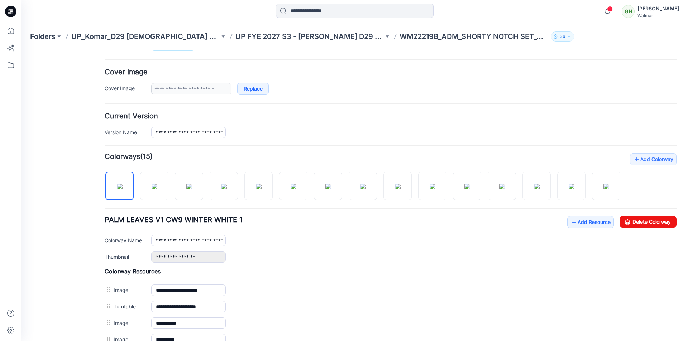
scroll to position [0, 0]
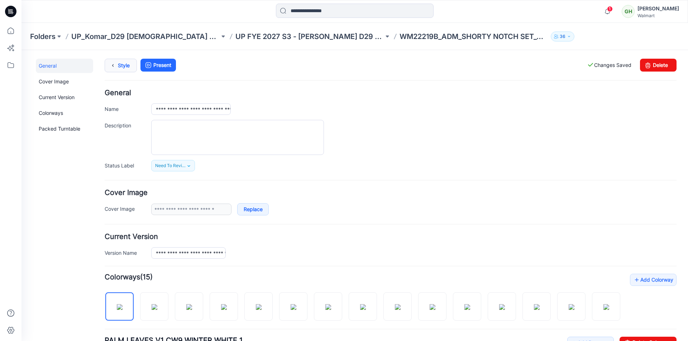
click at [124, 67] on link "Style" at bounding box center [121, 66] width 32 height 14
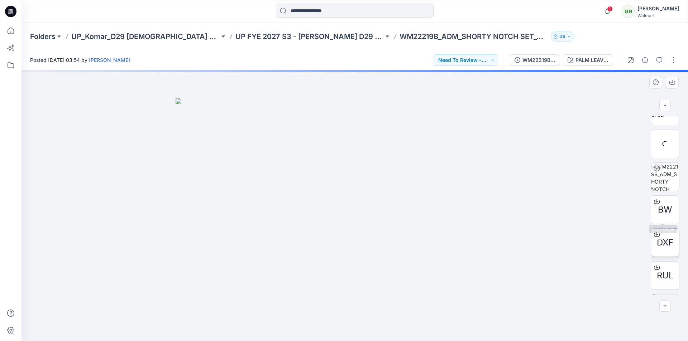
scroll to position [245, 0]
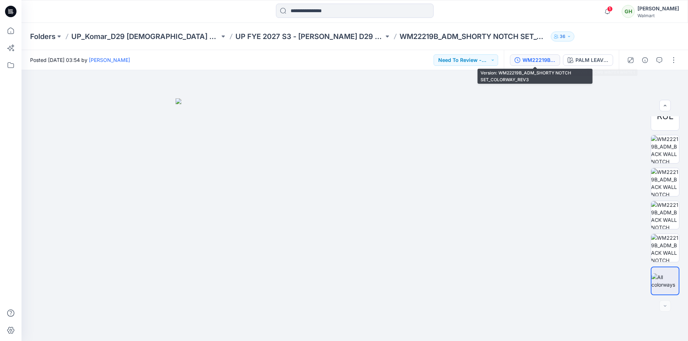
click at [542, 61] on div "WM22219B_ADM_SHORTY NOTCH SET_COLORWAY_REV3" at bounding box center [538, 60] width 33 height 8
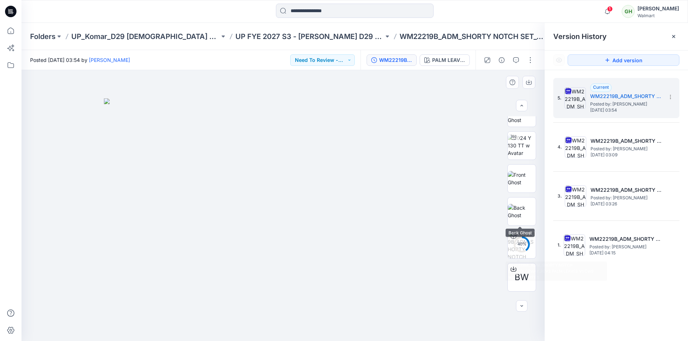
scroll to position [0, 0]
click at [169, 20] on div "1 Notifications Your style WM22219B_ADM_SHORTY NOTCH SET_COLORWAY has been upda…" at bounding box center [354, 11] width 666 height 23
